Goal: Information Seeking & Learning: Learn about a topic

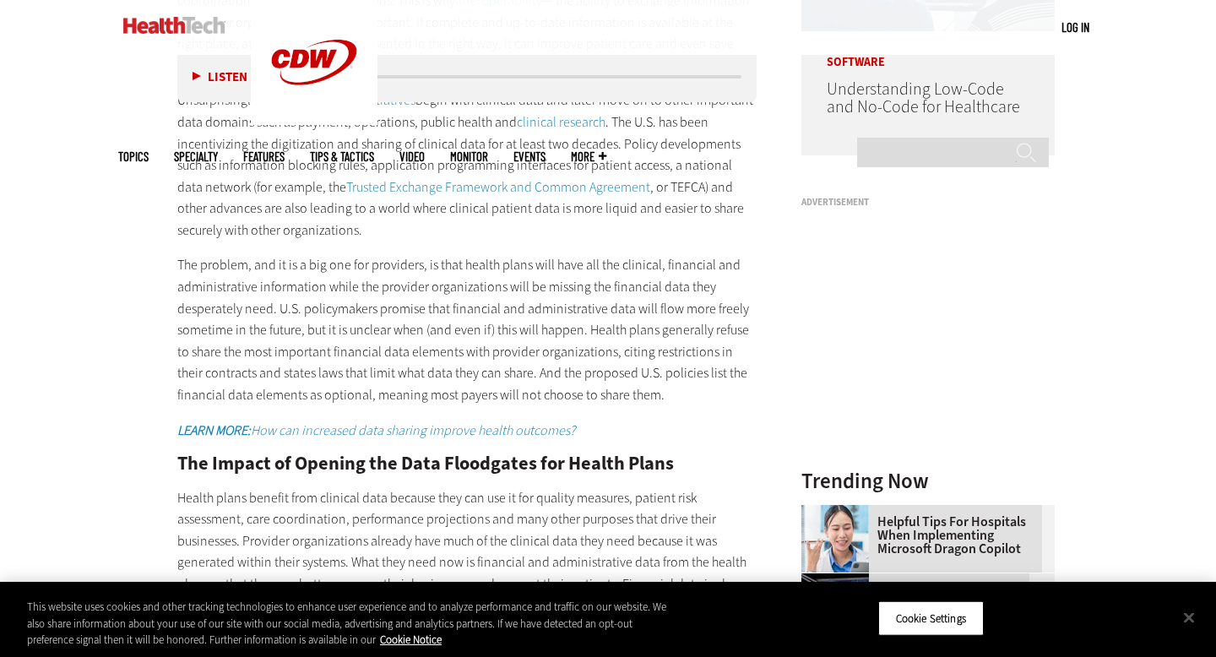
scroll to position [1504, 0]
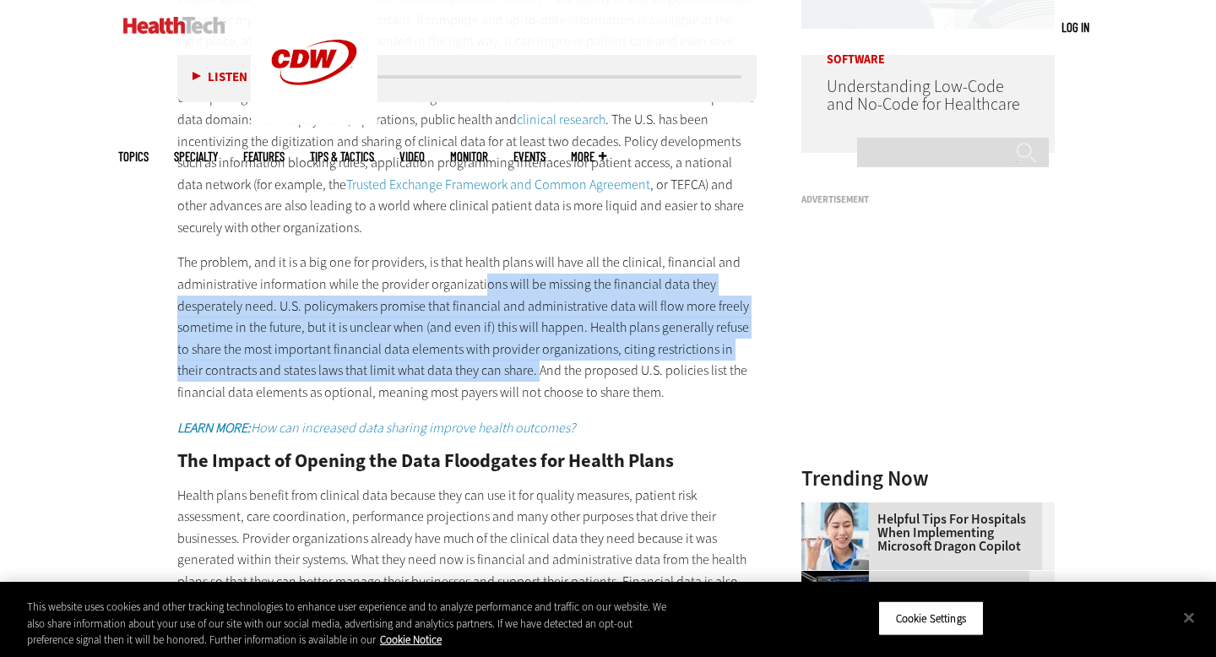
drag, startPoint x: 478, startPoint y: 253, endPoint x: 511, endPoint y: 343, distance: 95.4
click at [511, 343] on p "The problem, and it is a big one for providers, is that health plans will have …" at bounding box center [466, 327] width 579 height 151
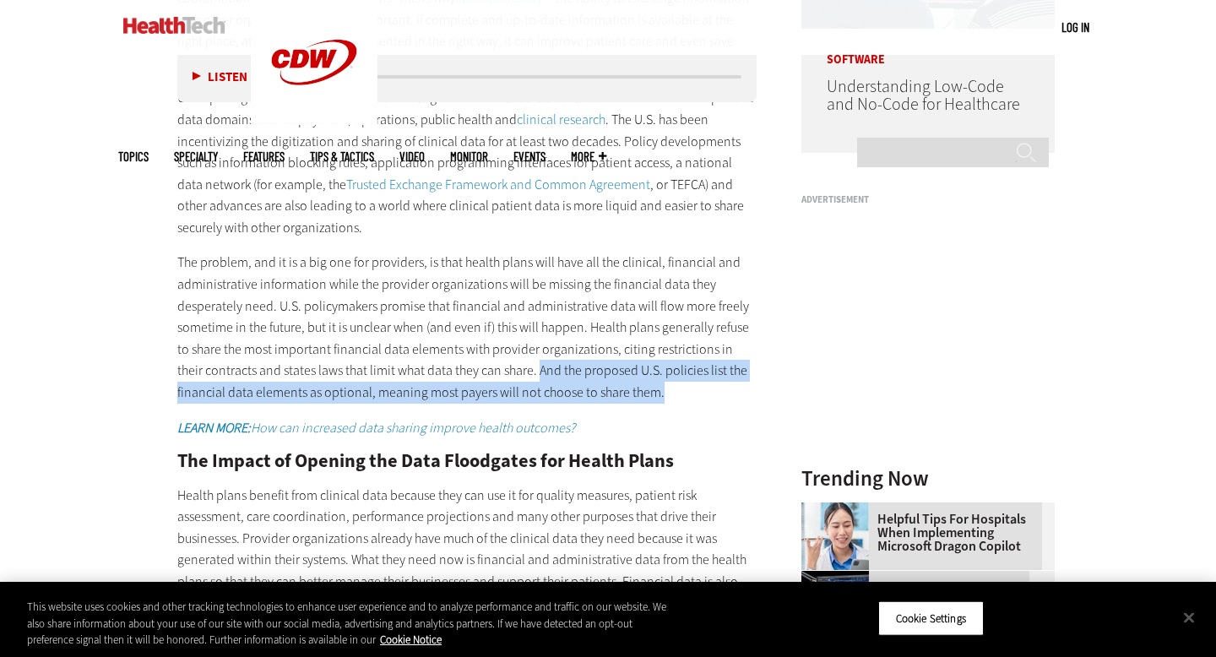
drag, startPoint x: 511, startPoint y: 343, endPoint x: 669, endPoint y: 371, distance: 161.3
click at [670, 371] on p "The problem, and it is a big one for providers, is that health plans will have …" at bounding box center [466, 327] width 579 height 151
click at [669, 371] on p "The problem, and it is a big one for providers, is that health plans will have …" at bounding box center [466, 327] width 579 height 151
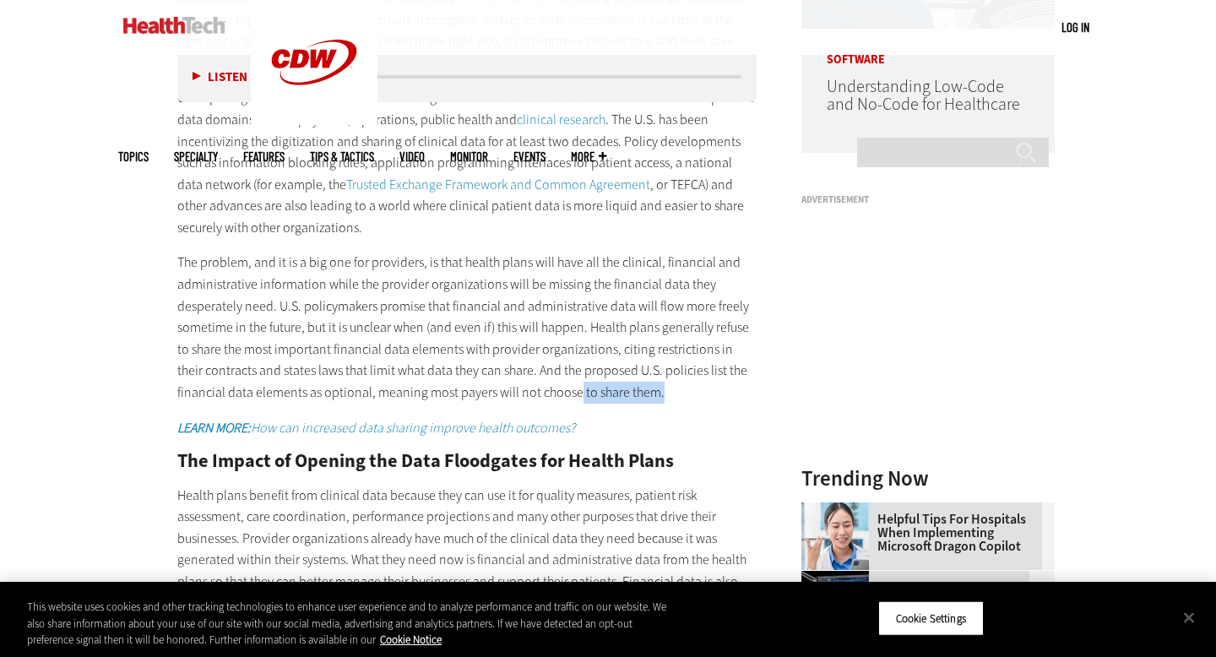
drag, startPoint x: 669, startPoint y: 371, endPoint x: 571, endPoint y: 357, distance: 99.8
click at [572, 358] on p "The problem, and it is a big one for providers, is that health plans will have …" at bounding box center [466, 327] width 579 height 151
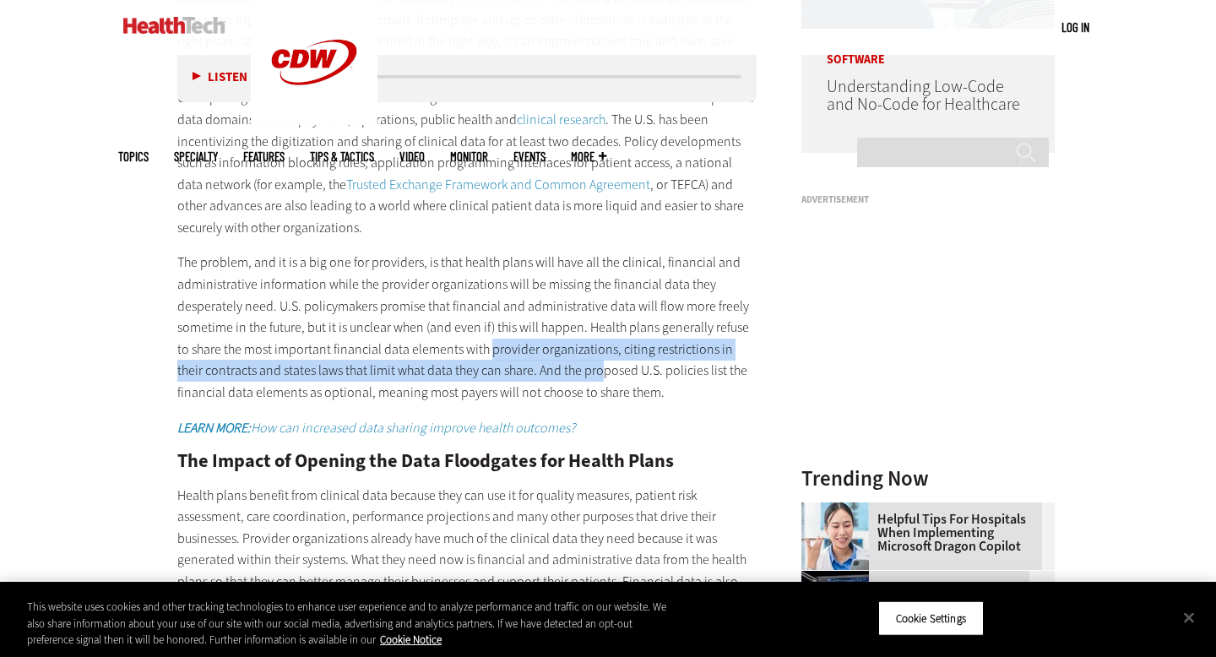
drag, startPoint x: 571, startPoint y: 357, endPoint x: 490, endPoint y: 322, distance: 88.5
click at [490, 322] on p "The problem, and it is a big one for providers, is that health plans will have …" at bounding box center [466, 327] width 579 height 151
click at [490, 321] on p "The problem, and it is a big one for providers, is that health plans will have …" at bounding box center [466, 327] width 579 height 151
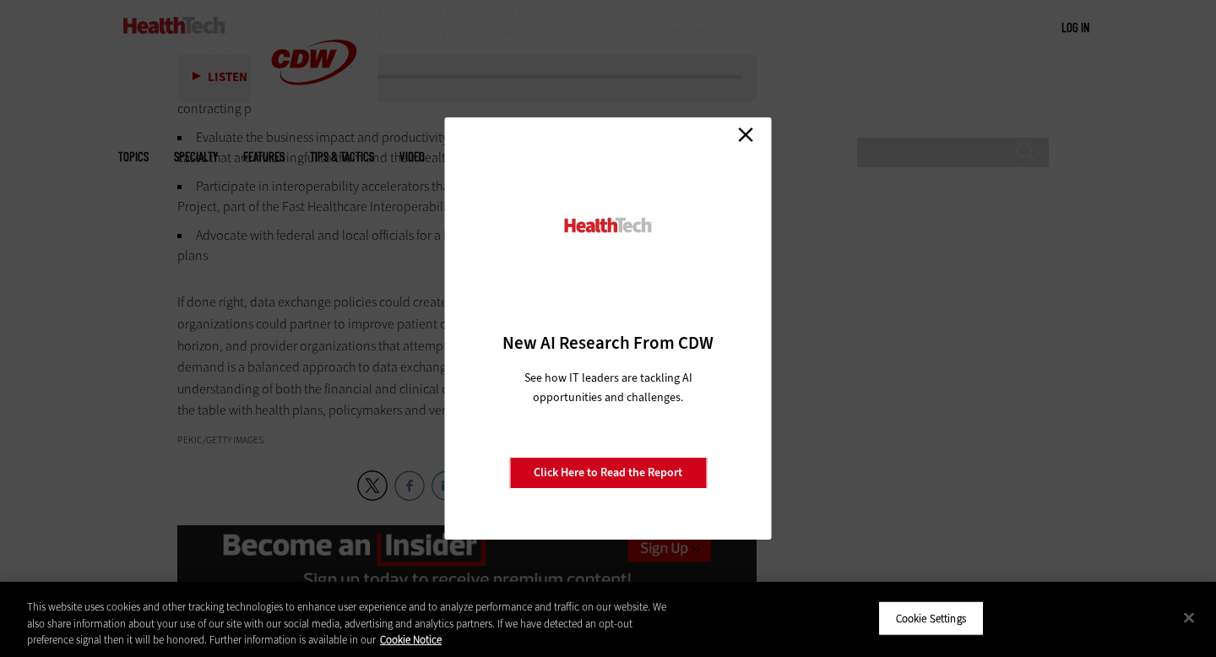
scroll to position [2279, 0]
click at [373, 301] on div "Close New AI Research From CDW See how IT leaders are tackling AI opportunities…" at bounding box center [608, 328] width 1216 height 657
click at [746, 143] on link "Close" at bounding box center [745, 134] width 25 height 25
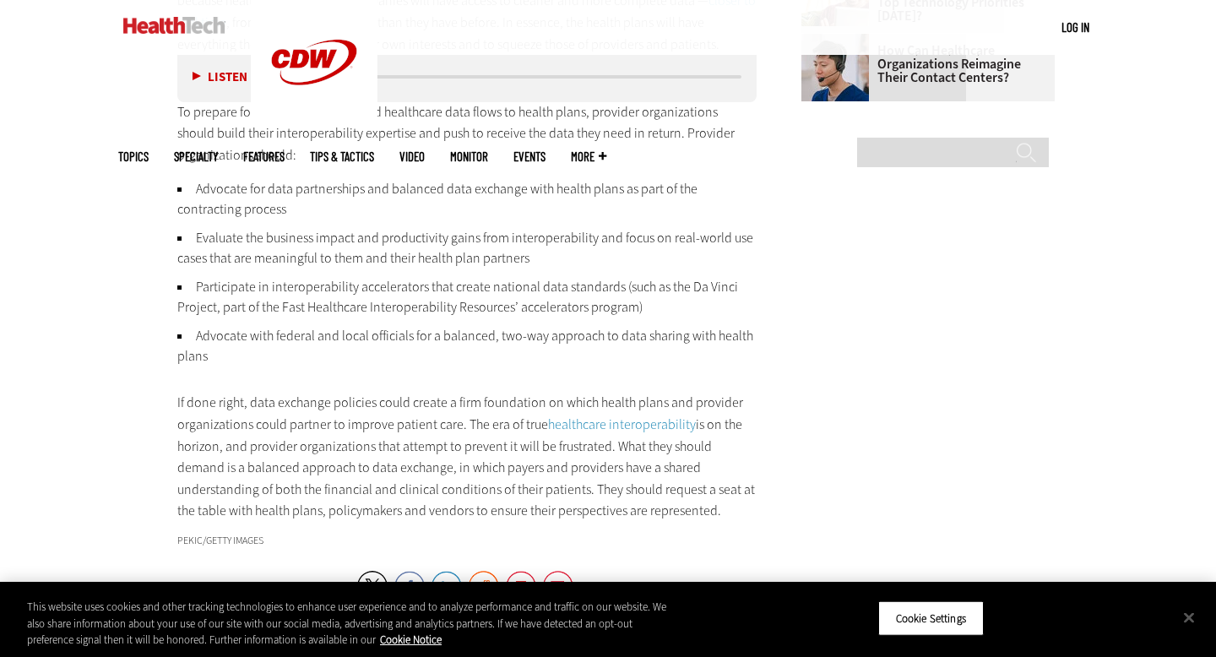
scroll to position [2182, 0]
